Goal: Task Accomplishment & Management: Manage account settings

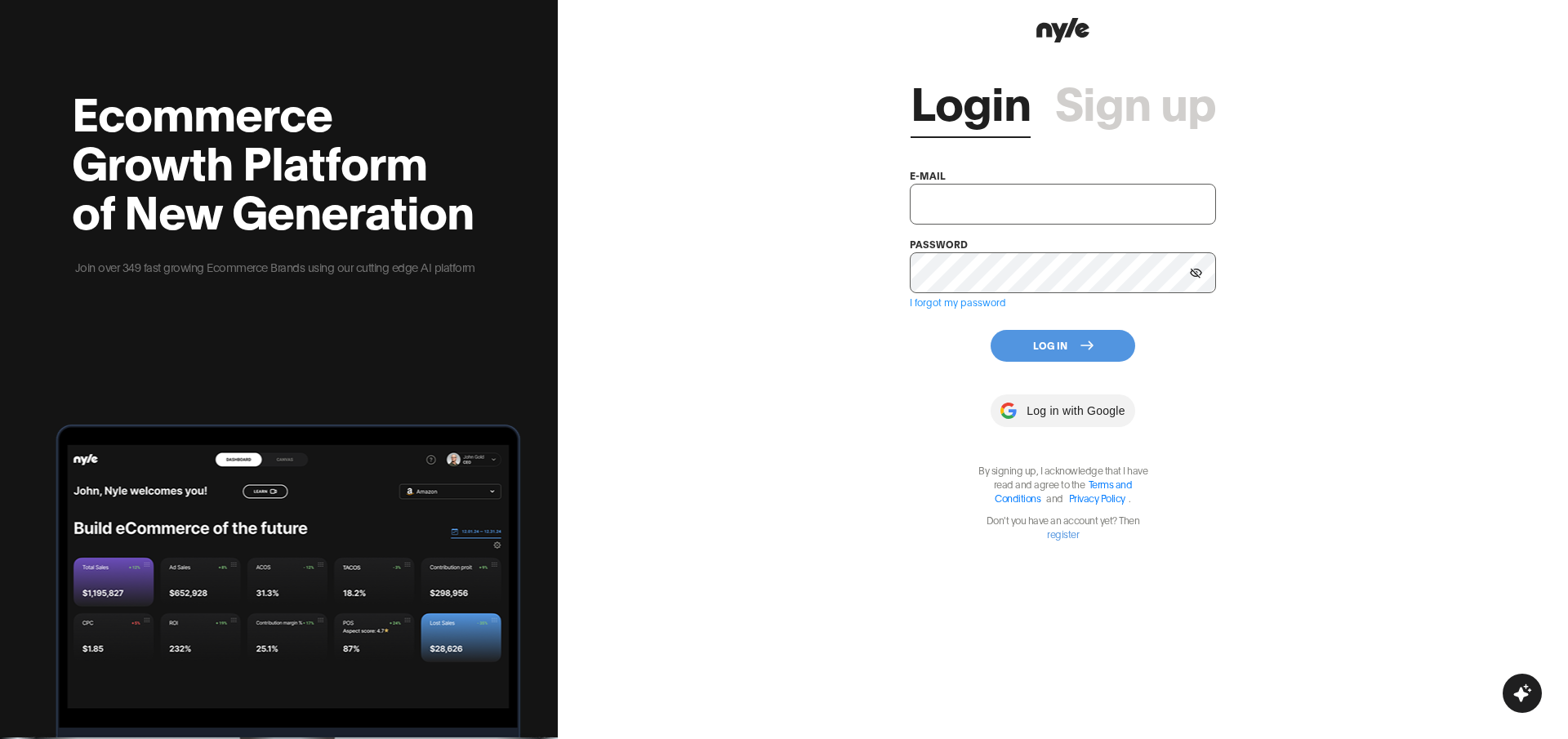
type input "[EMAIL_ADDRESS][PERSON_NAME]"
click at [1037, 343] on button "Log In" at bounding box center [1063, 345] width 145 height 32
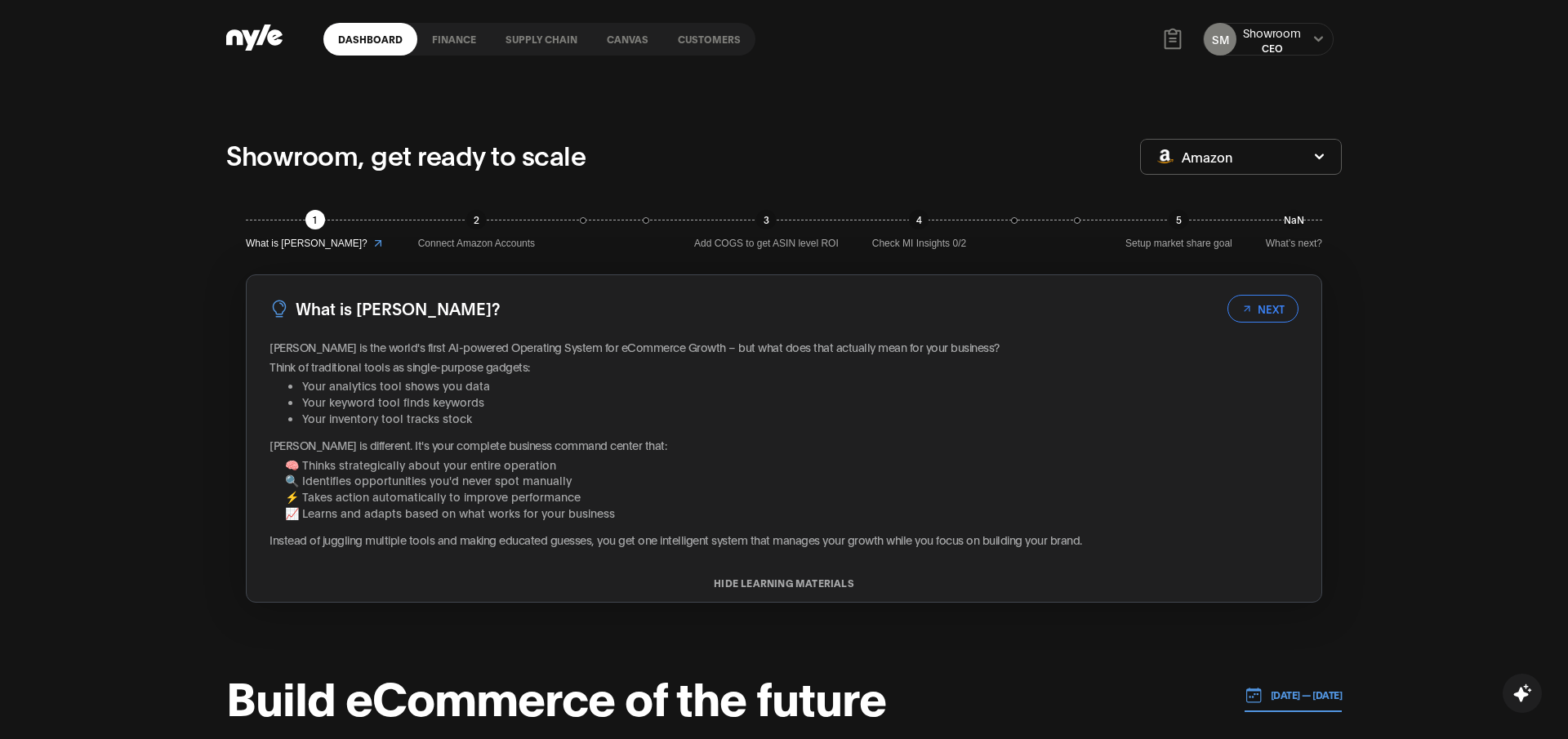
click at [706, 43] on link "Customers" at bounding box center [709, 40] width 93 height 33
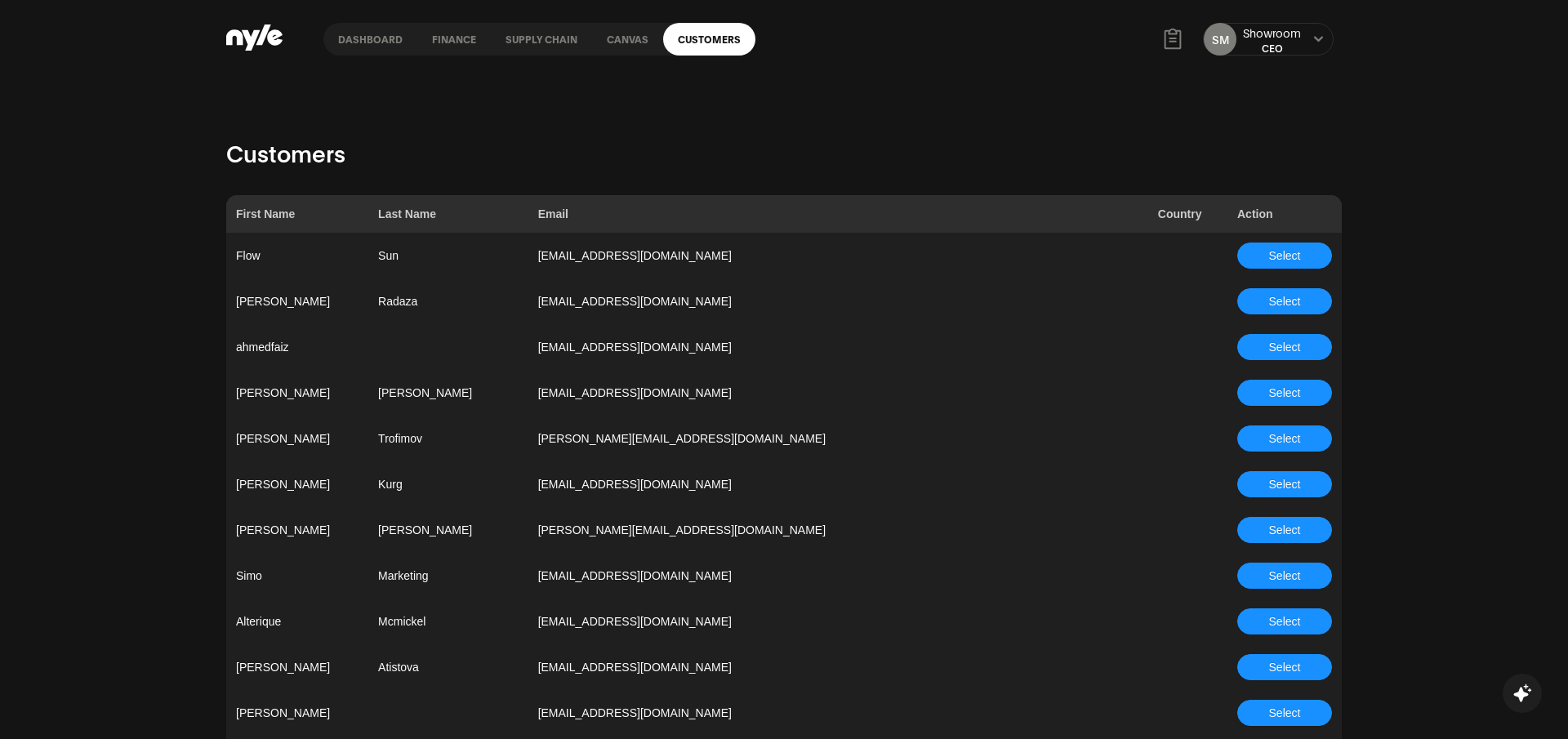
scroll to position [1303, 0]
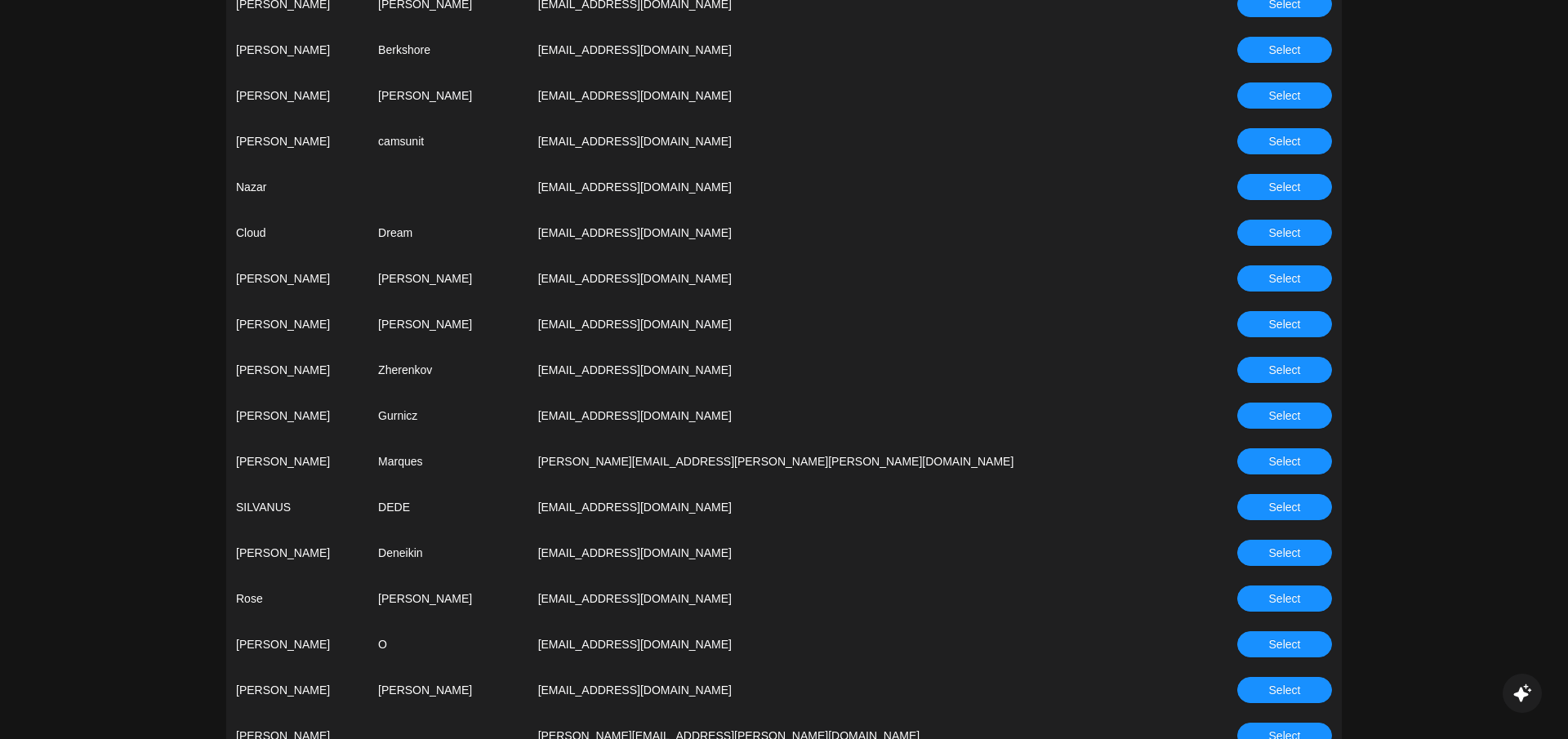
click at [1270, 367] on span "Select" at bounding box center [1284, 370] width 32 height 18
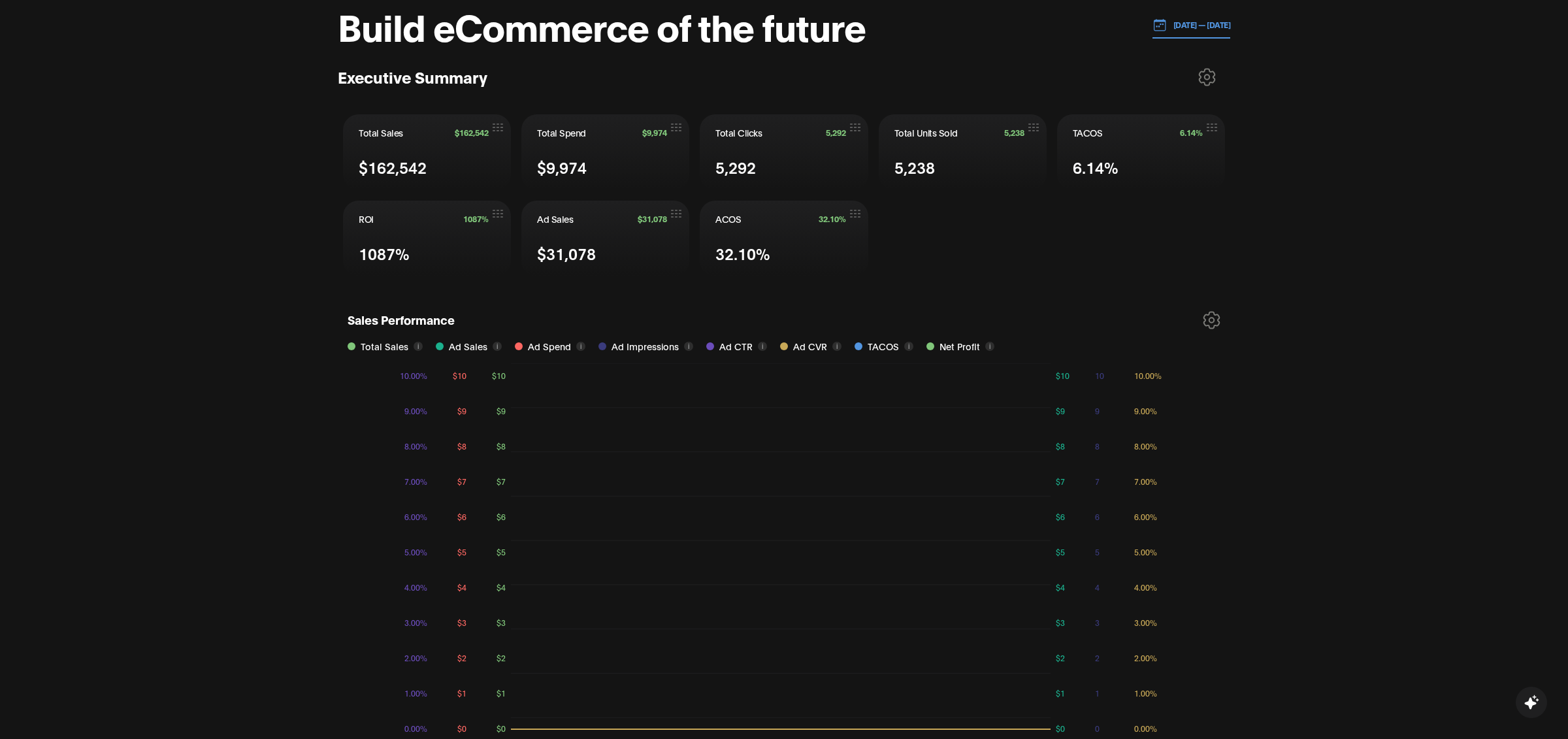
scroll to position [531, 0]
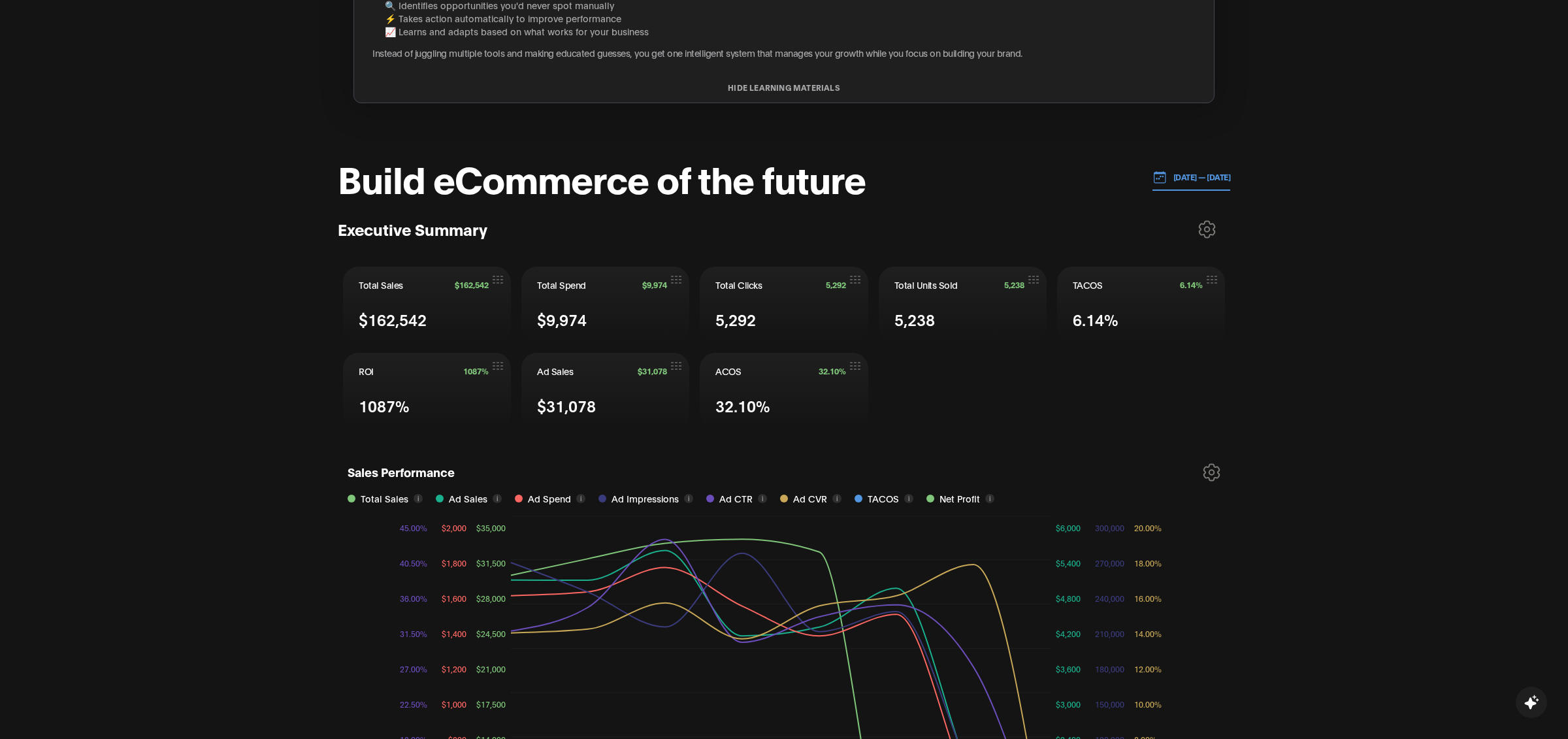
scroll to position [556, 0]
